Goal: Find specific page/section: Find specific page/section

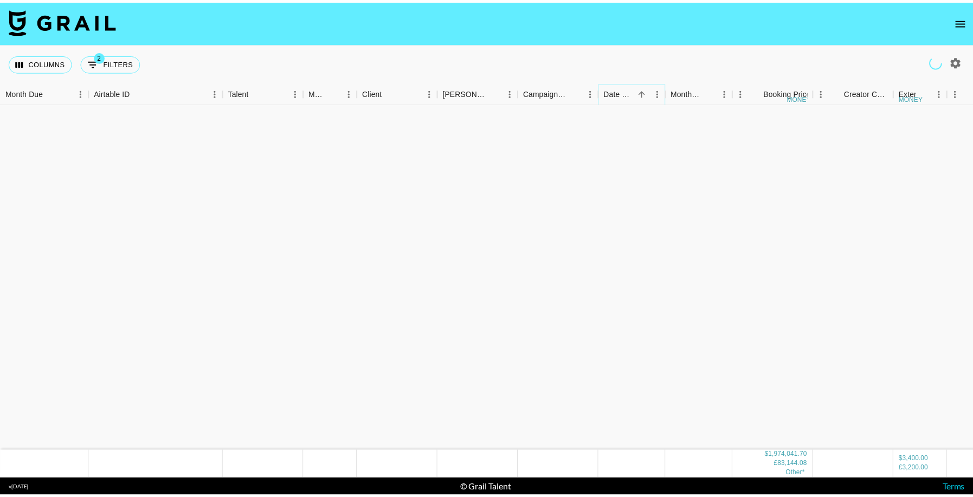
scroll to position [9755, 0]
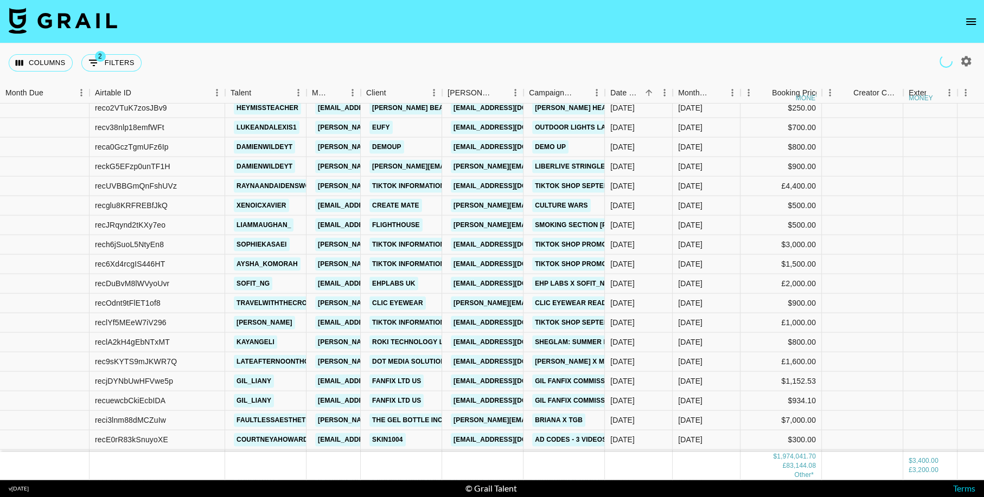
click at [967, 17] on icon "open drawer" at bounding box center [970, 21] width 13 height 13
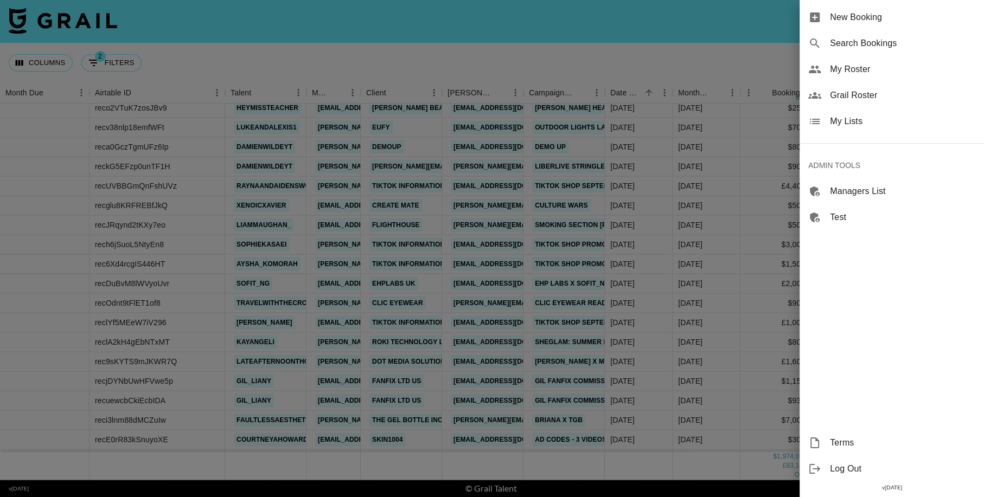
click at [852, 96] on span "Grail Roster" at bounding box center [902, 95] width 145 height 13
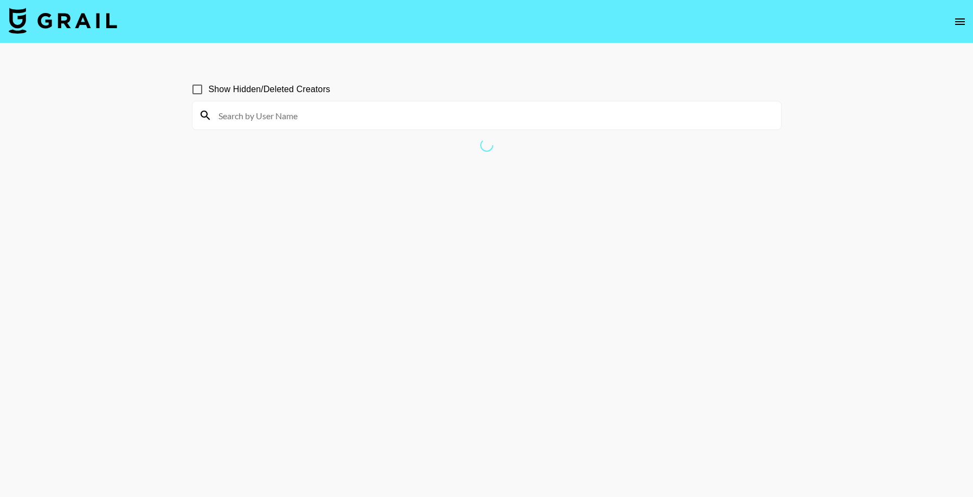
click at [328, 120] on input at bounding box center [493, 115] width 563 height 17
paste input "[URL][DOMAIN_NAME]"
click at [348, 119] on input "[URL][DOMAIN_NAME]" at bounding box center [493, 115] width 563 height 17
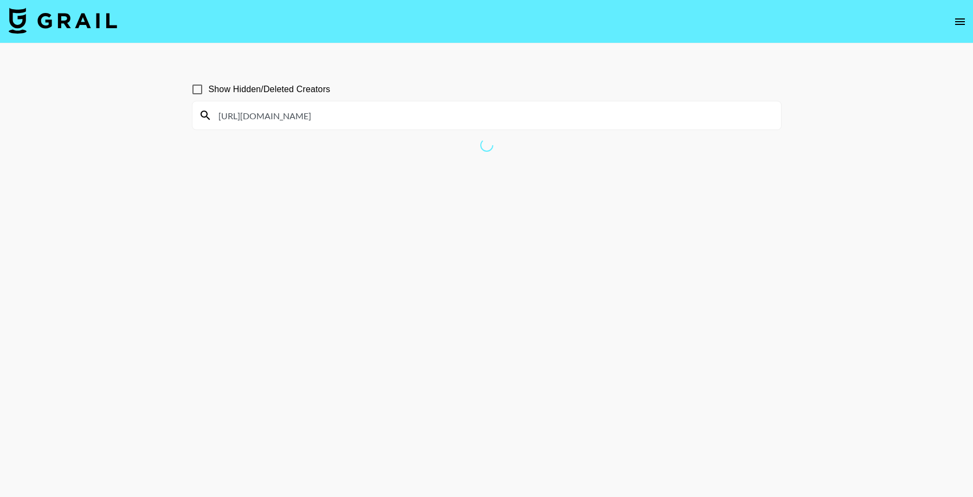
paste input "Kass.c"
click at [428, 110] on input "Kass.c" at bounding box center [493, 115] width 563 height 17
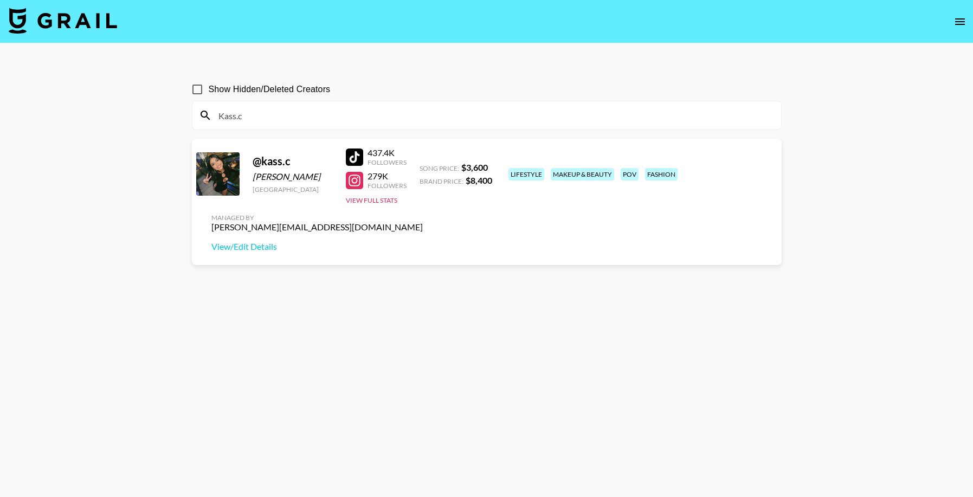
click at [262, 114] on input "Kass.c" at bounding box center [493, 115] width 563 height 17
paste input "Daniortiiiii"
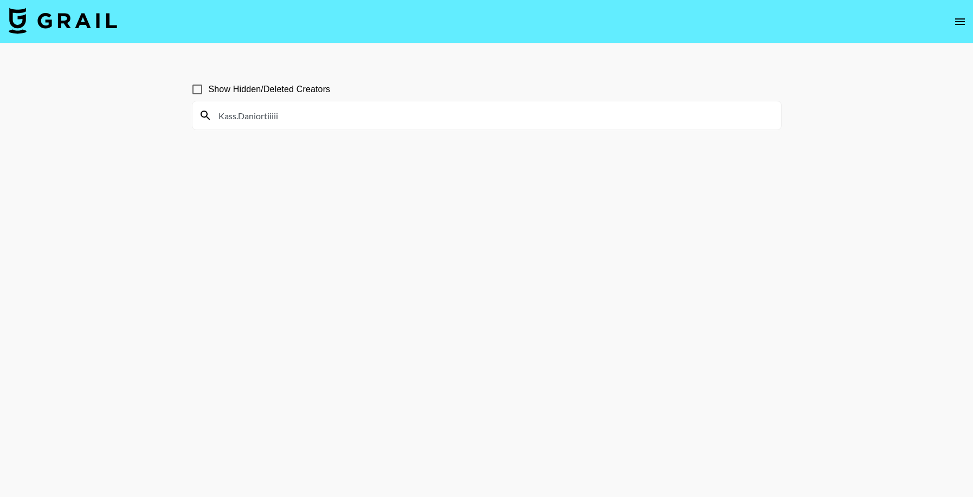
click at [262, 114] on input "Kass.Daniortiiiii" at bounding box center [493, 115] width 563 height 17
click at [261, 114] on input "Kass.Daniortiiiii" at bounding box center [493, 115] width 563 height 17
paste input
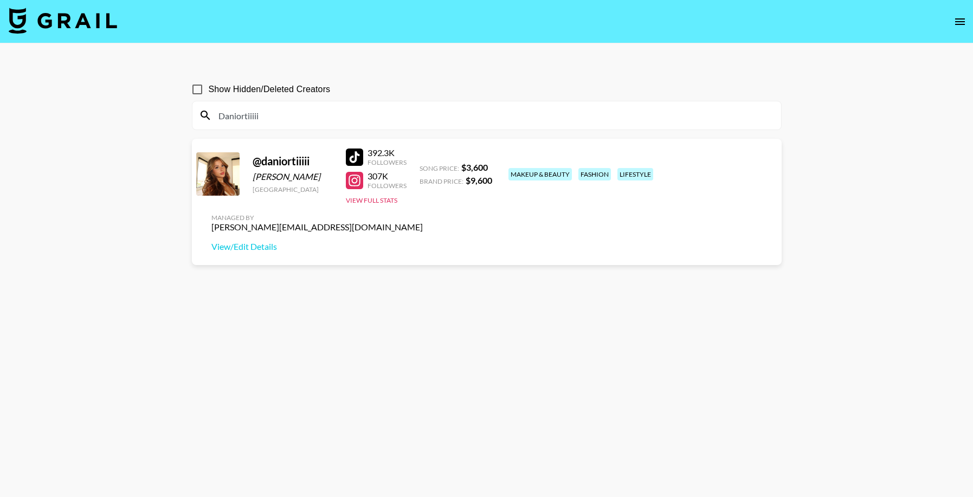
click at [277, 119] on input "Daniortiiiii" at bounding box center [493, 115] width 563 height 17
paste input "Gracemgoris"
click at [282, 114] on input "Gracemgoris" at bounding box center [493, 115] width 563 height 17
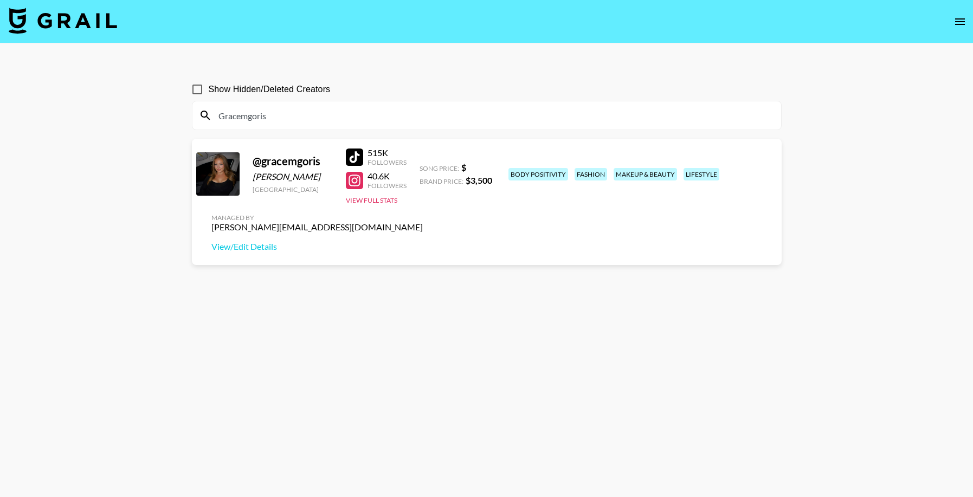
click at [282, 114] on input "Gracemgoris" at bounding box center [493, 115] width 563 height 17
paste input "[PERSON_NAME].[PERSON_NAME]"
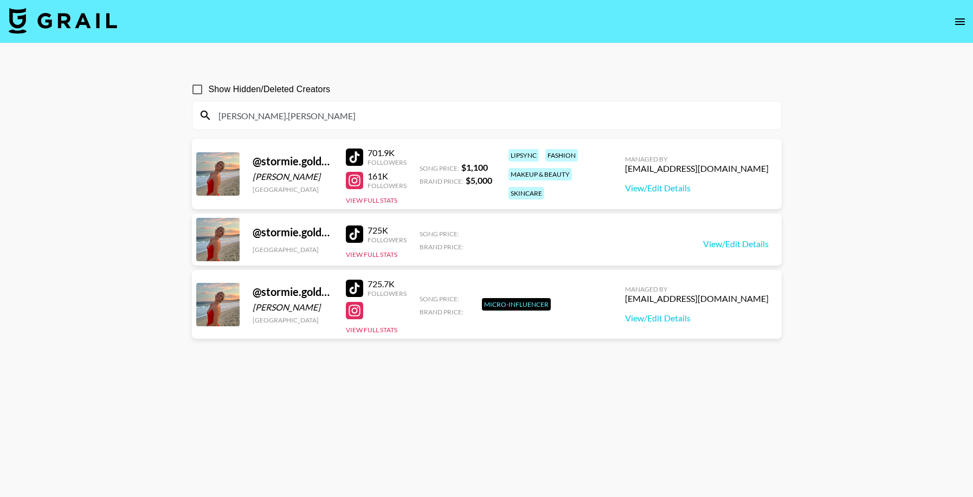
click at [307, 117] on input "[PERSON_NAME].[PERSON_NAME]" at bounding box center [493, 115] width 563 height 17
click at [307, 116] on input "[PERSON_NAME].[PERSON_NAME]" at bounding box center [493, 115] width 563 height 17
paste input "aceyyrosado"
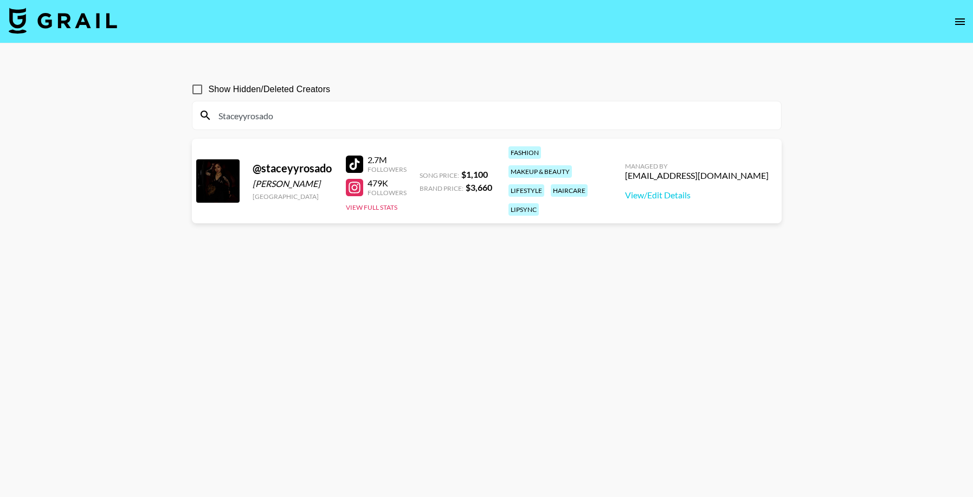
click at [288, 122] on input "Staceyyrosado" at bounding box center [493, 115] width 563 height 17
paste input "v3ngali1"
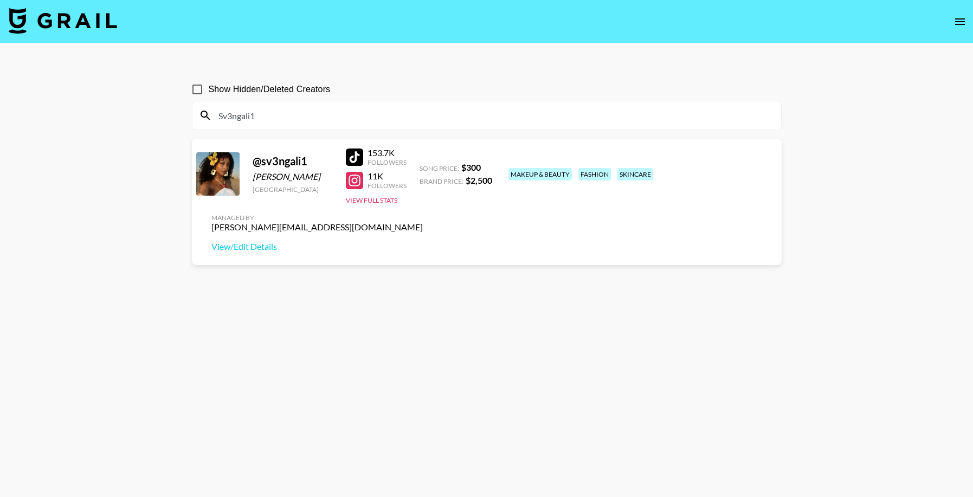
type input "Sv3ngali1"
